Goal: Check status: Check status

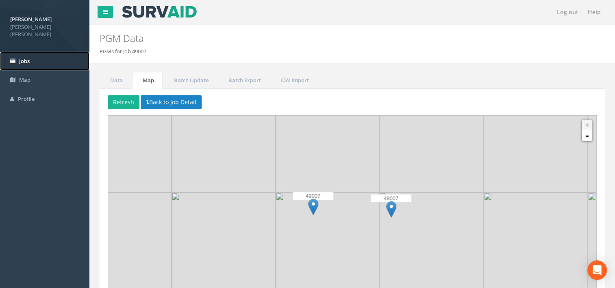
click at [35, 54] on link "Jobs" at bounding box center [44, 61] width 89 height 19
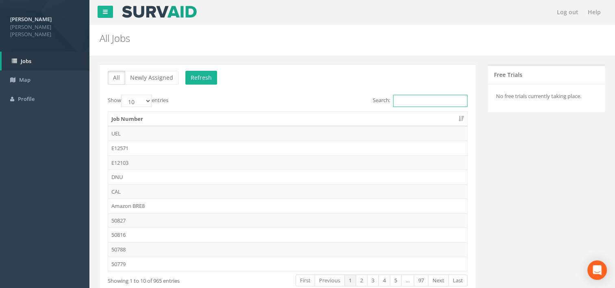
click at [402, 105] on input "Search:" at bounding box center [430, 101] width 74 height 12
click at [411, 105] on input "49" at bounding box center [430, 101] width 74 height 12
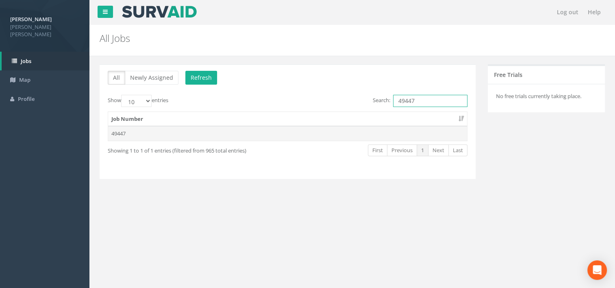
type input "49447"
click at [351, 133] on td "49447" at bounding box center [287, 133] width 359 height 15
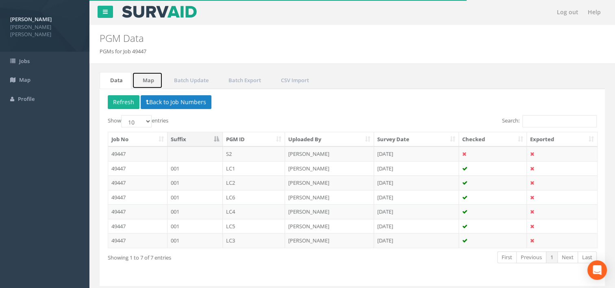
click at [149, 80] on link "Map" at bounding box center [147, 80] width 30 height 17
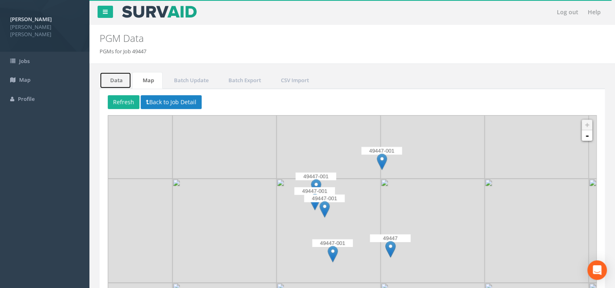
click at [116, 80] on link "Data" at bounding box center [116, 80] width 32 height 17
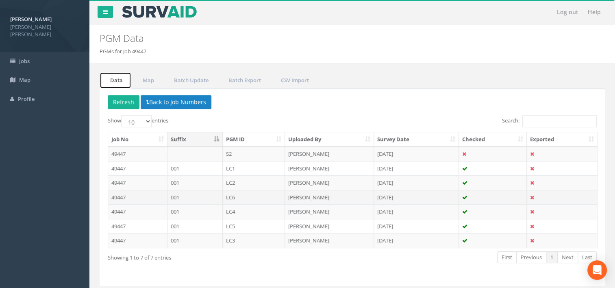
scroll to position [23, 0]
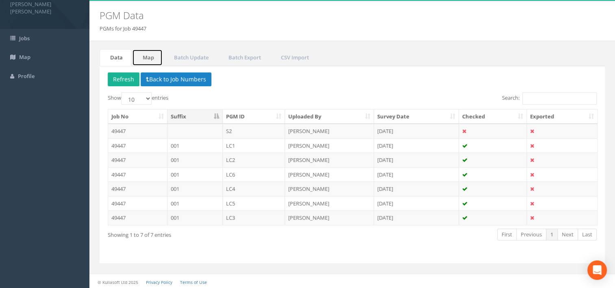
click at [142, 54] on link "Map" at bounding box center [147, 57] width 30 height 17
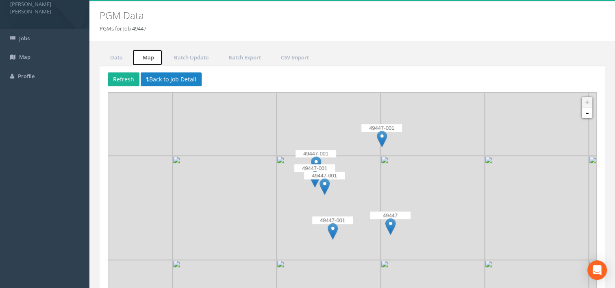
scroll to position [0, 0]
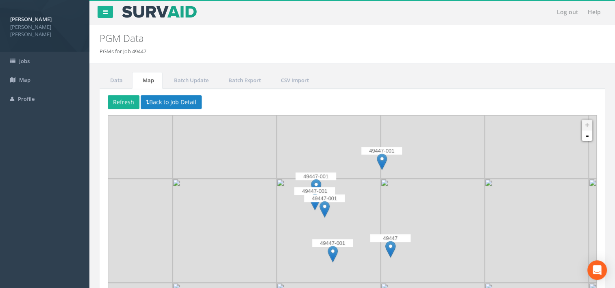
click at [329, 258] on img at bounding box center [332, 253] width 10 height 17
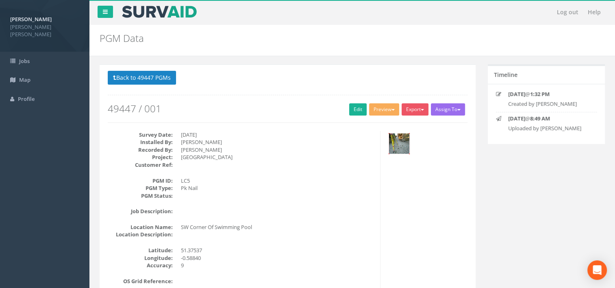
click at [396, 141] on img at bounding box center [399, 143] width 20 height 20
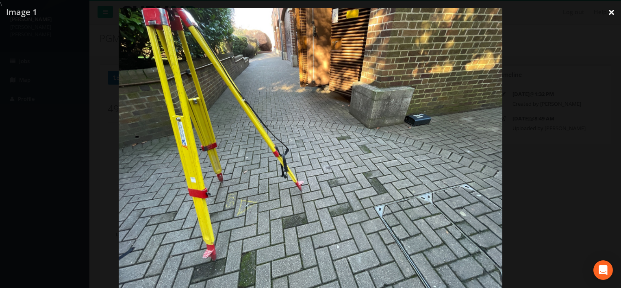
click at [611, 11] on link "×" at bounding box center [611, 12] width 19 height 24
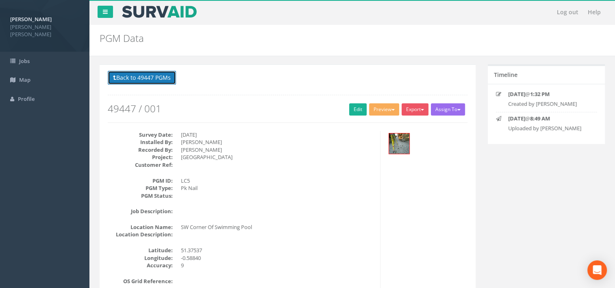
click at [122, 75] on button "Back to 49447 PGMs" at bounding box center [142, 78] width 68 height 14
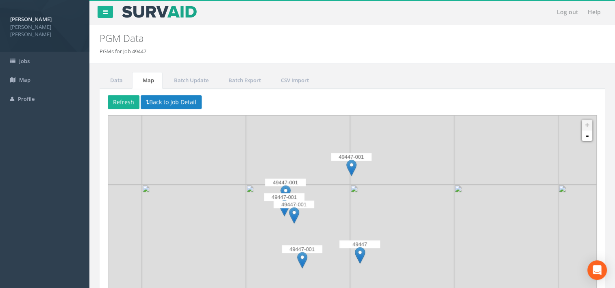
drag, startPoint x: 420, startPoint y: 213, endPoint x: 389, endPoint y: 218, distance: 31.3
click at [389, 218] on img at bounding box center [402, 236] width 104 height 104
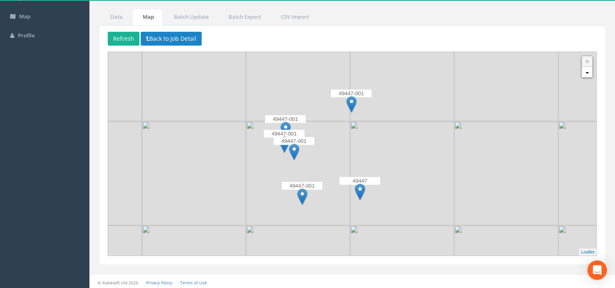
scroll to position [65, 0]
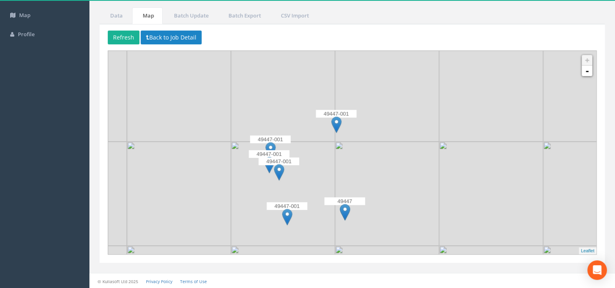
drag, startPoint x: 496, startPoint y: 171, endPoint x: 480, endPoint y: 188, distance: 24.1
click at [479, 189] on img at bounding box center [491, 193] width 104 height 104
click at [552, 116] on img at bounding box center [595, 88] width 104 height 104
